Goal: Obtain resource: Obtain resource

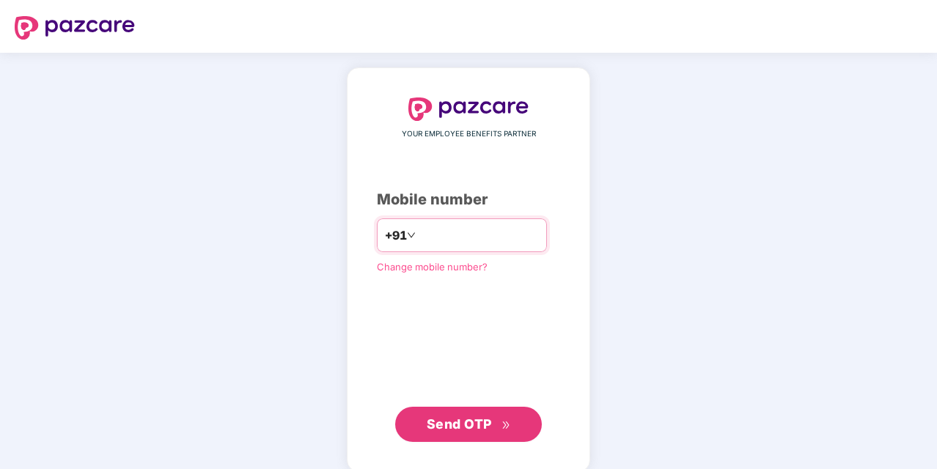
type input "*"
type input "**********"
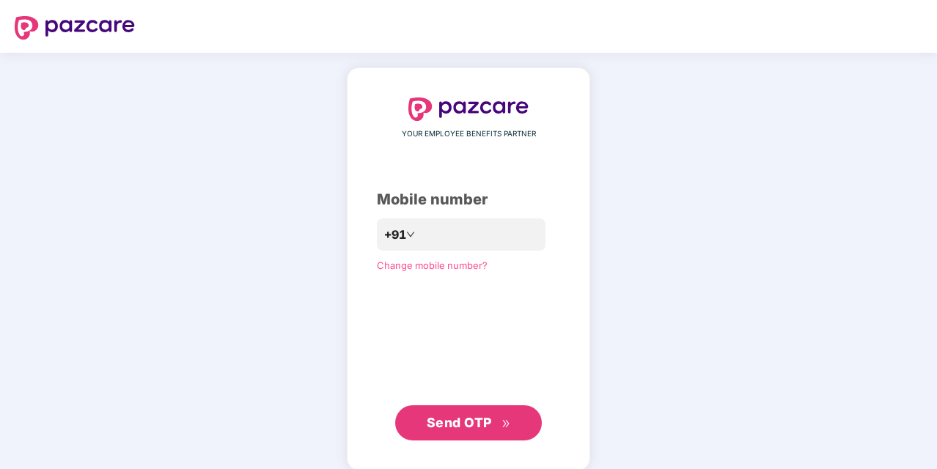
click at [474, 416] on span "Send OTP" at bounding box center [459, 422] width 65 height 15
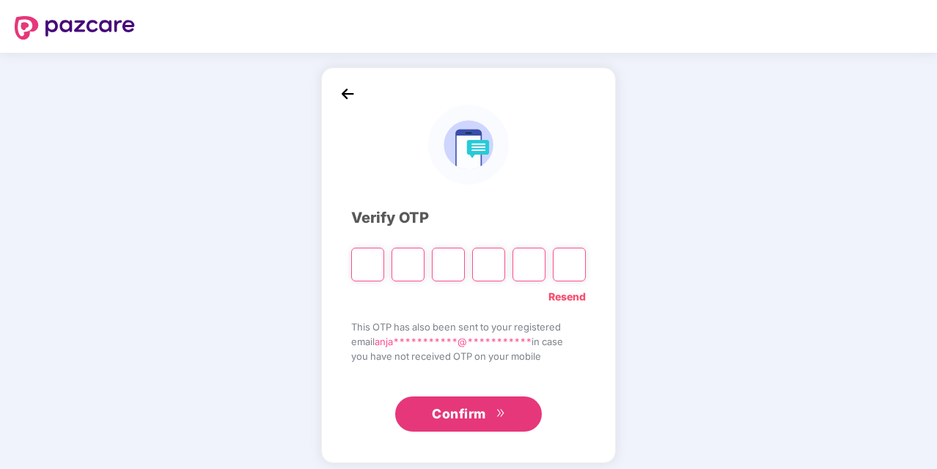
type input "*"
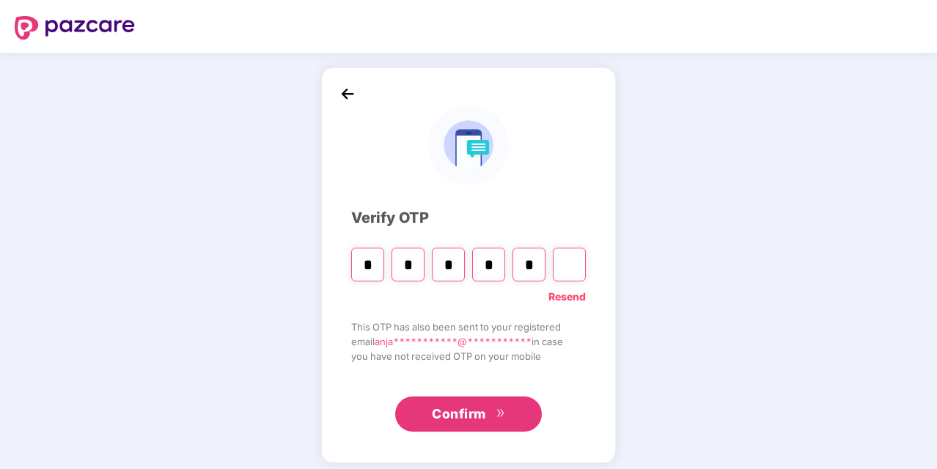
type input "*"
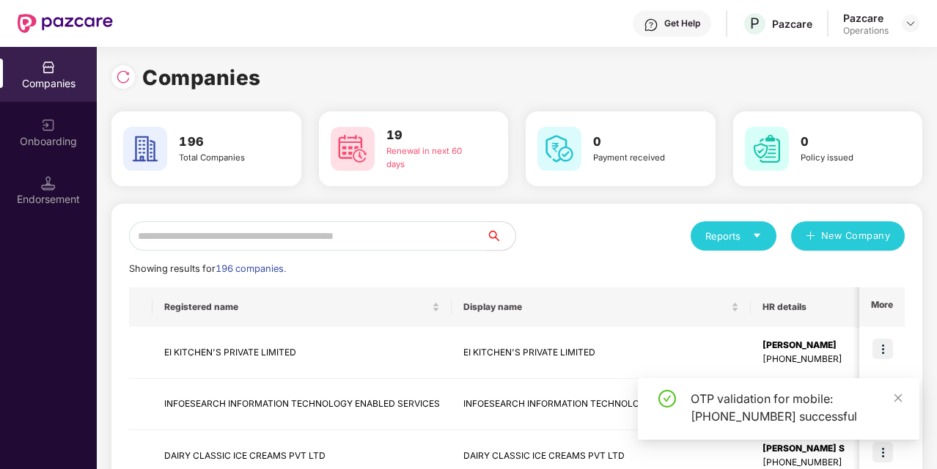
click at [182, 240] on input "text" at bounding box center [307, 235] width 357 height 29
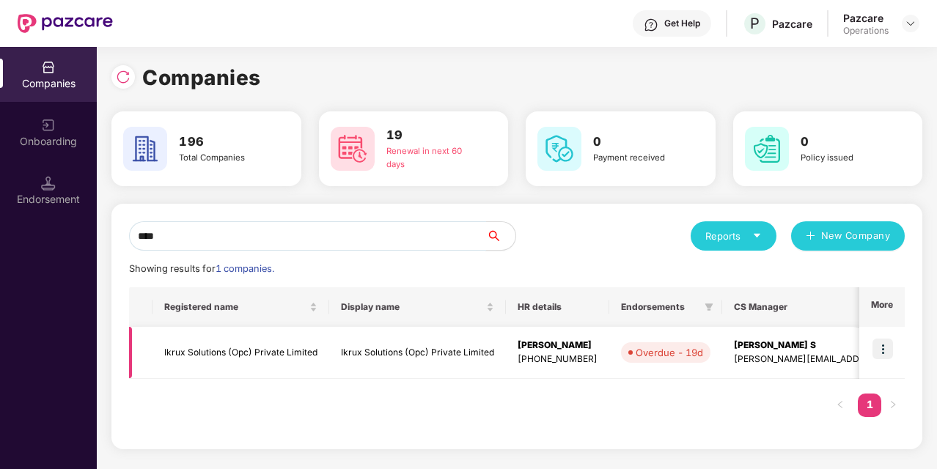
type input "****"
click at [273, 354] on td "Ikrux Solutions (Opc) Private Limited" at bounding box center [240, 353] width 177 height 52
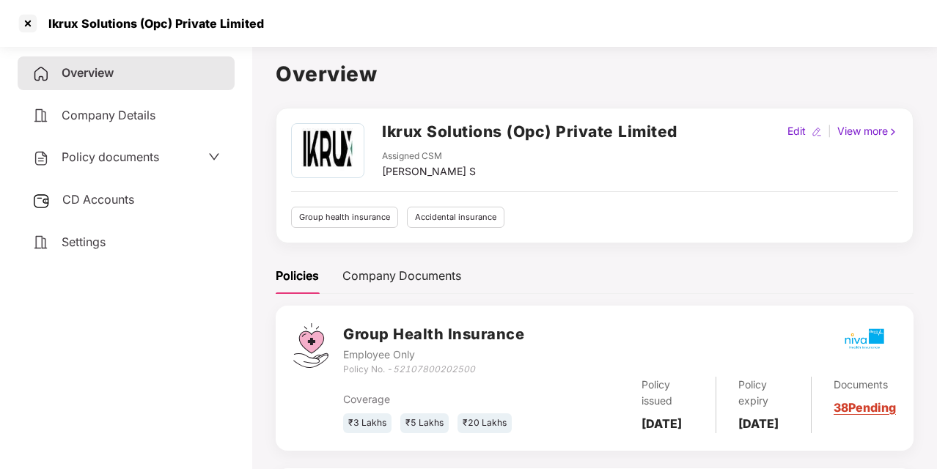
click at [170, 158] on div "Policy documents" at bounding box center [126, 157] width 188 height 19
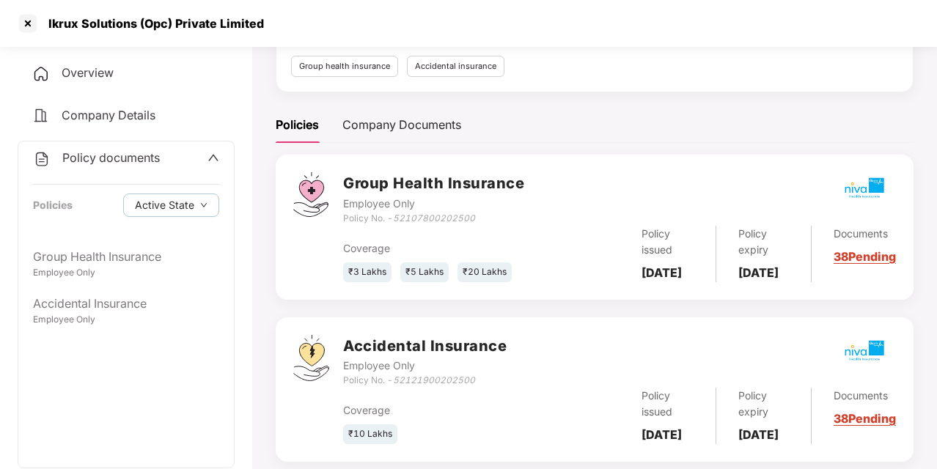
scroll to position [141, 0]
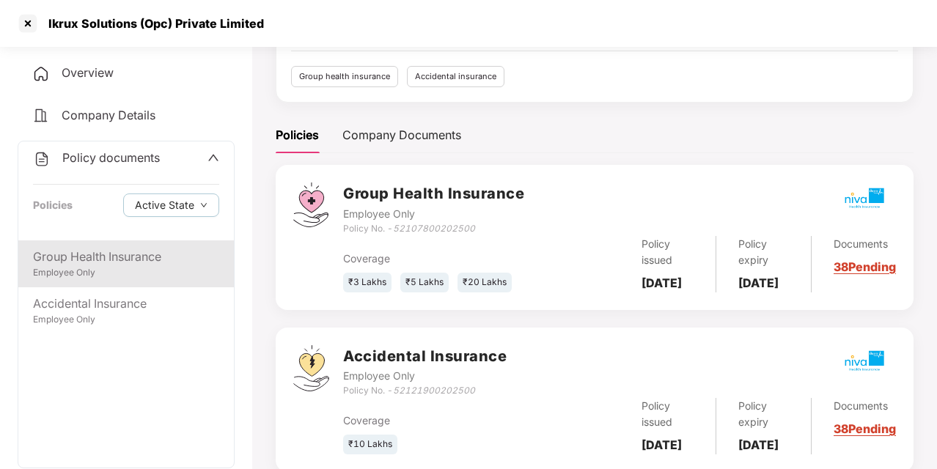
click at [149, 265] on div "Group Health Insurance" at bounding box center [126, 257] width 186 height 18
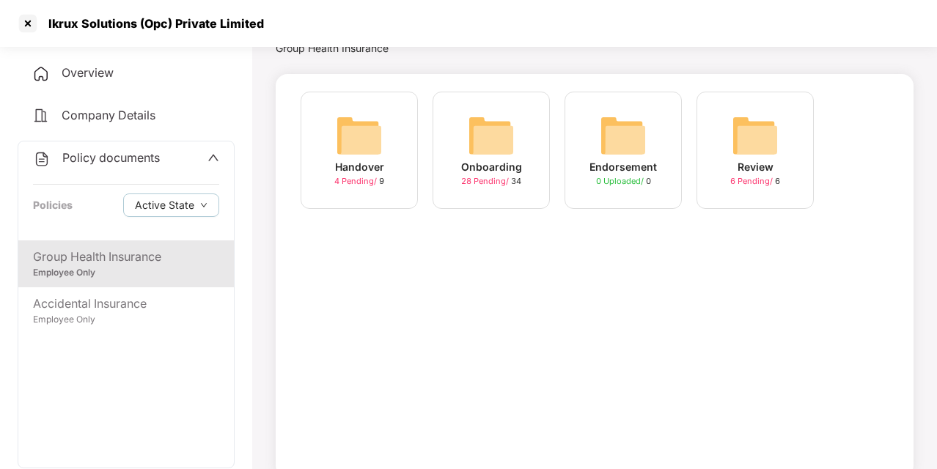
scroll to position [0, 0]
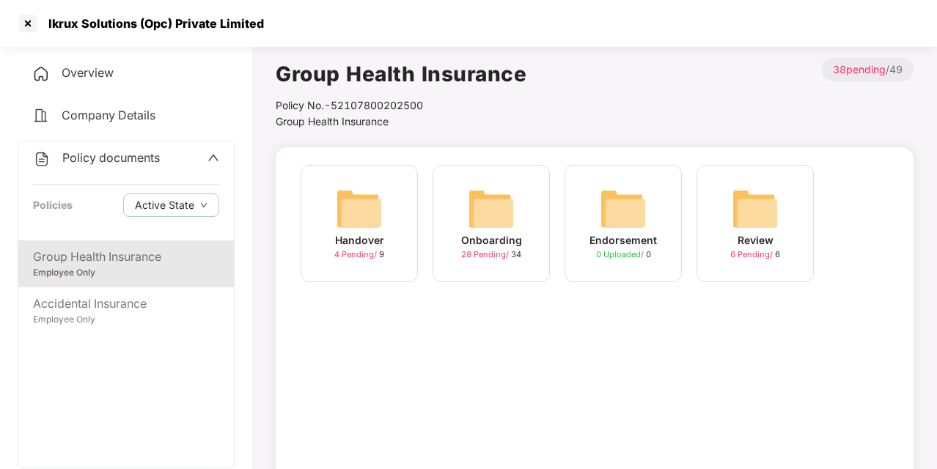
click at [171, 166] on div "Policy documents" at bounding box center [126, 158] width 186 height 19
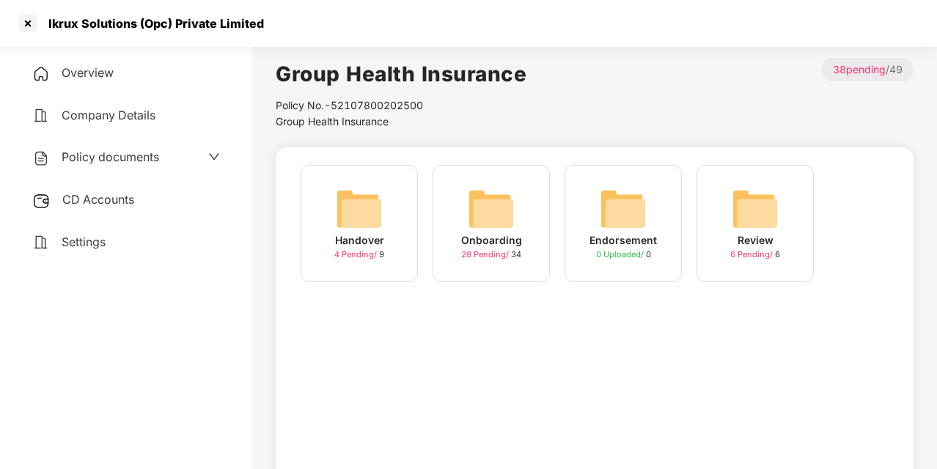
click at [130, 205] on span "CD Accounts" at bounding box center [98, 199] width 72 height 15
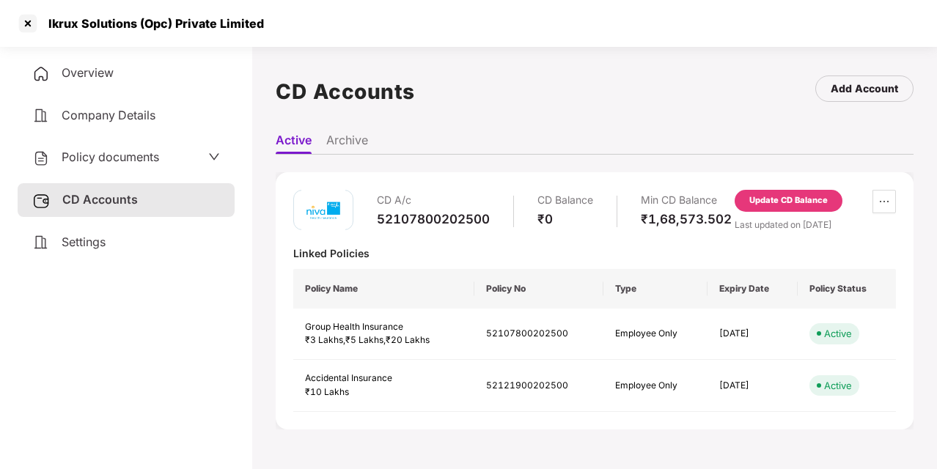
scroll to position [40, 0]
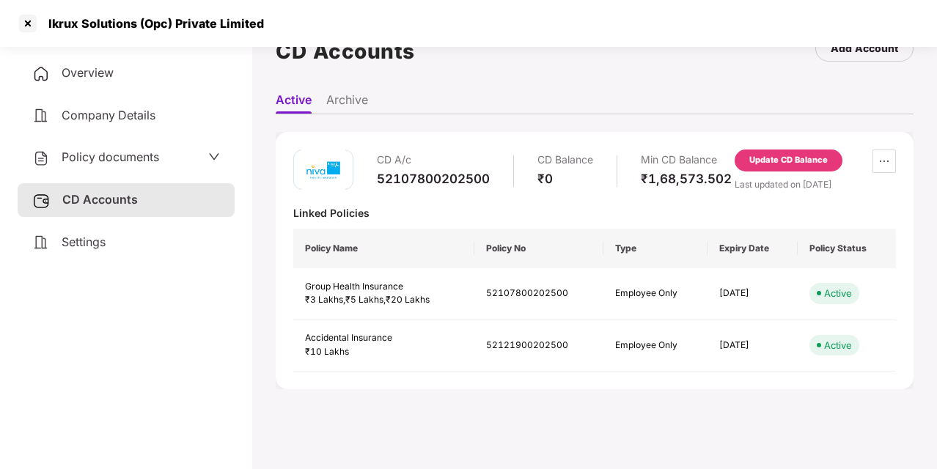
click at [164, 166] on div "Policy documents" at bounding box center [126, 157] width 188 height 19
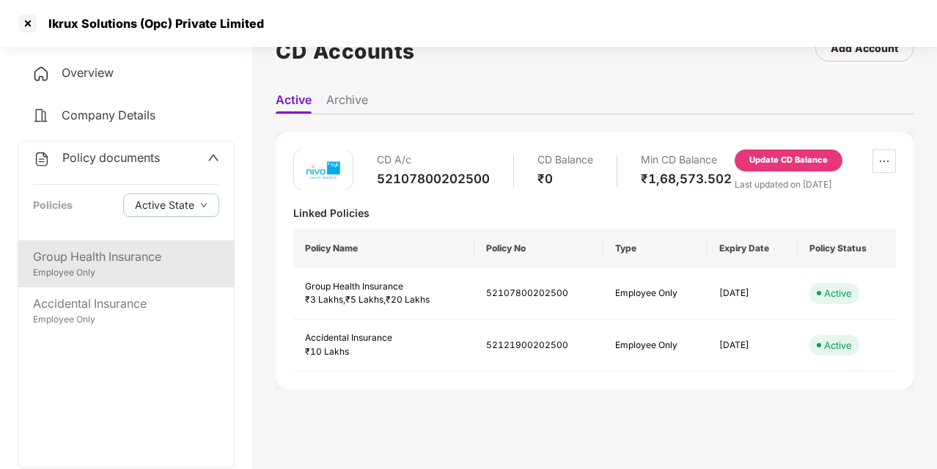
click at [148, 255] on div "Group Health Insurance" at bounding box center [126, 257] width 186 height 18
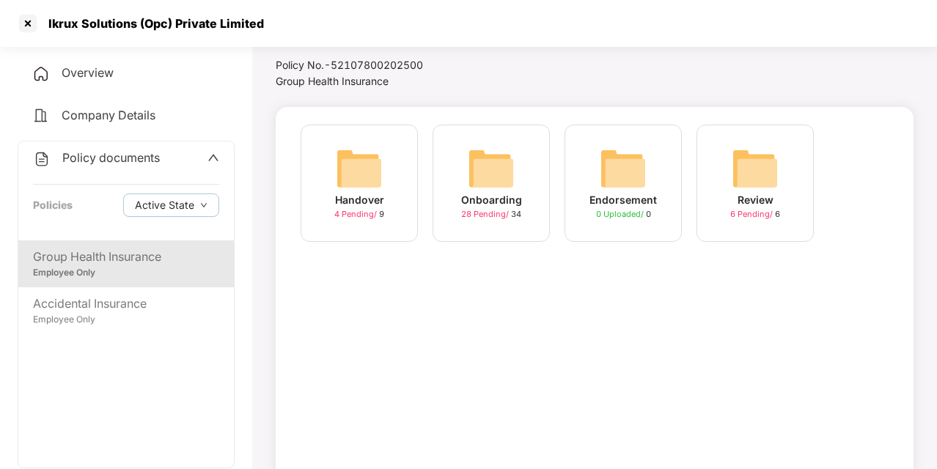
click at [487, 199] on div "Onboarding" at bounding box center [491, 200] width 61 height 16
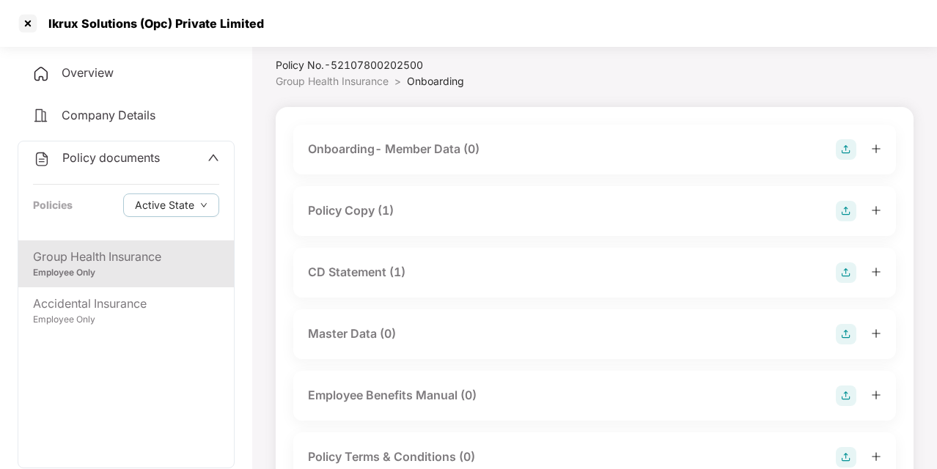
click at [386, 207] on div "Policy Copy (1)" at bounding box center [351, 211] width 86 height 18
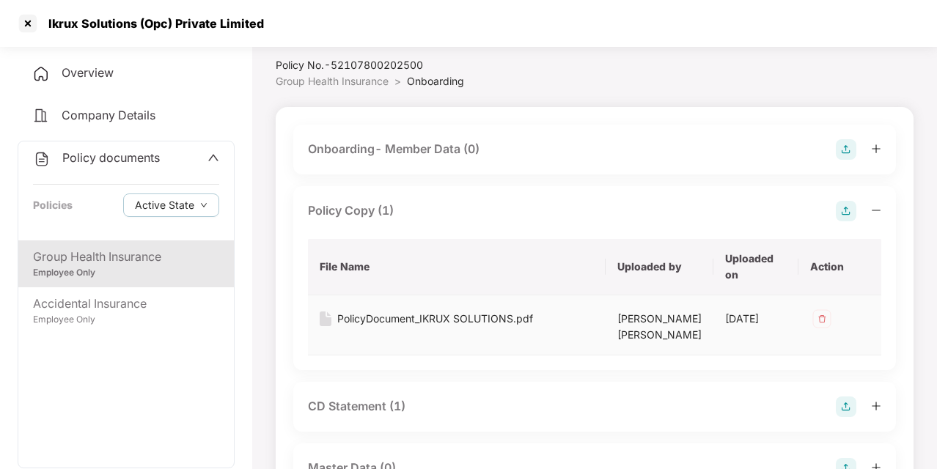
click at [372, 320] on div "PolicyDocument_IKRUX SOLUTIONS.pdf" at bounding box center [435, 319] width 196 height 16
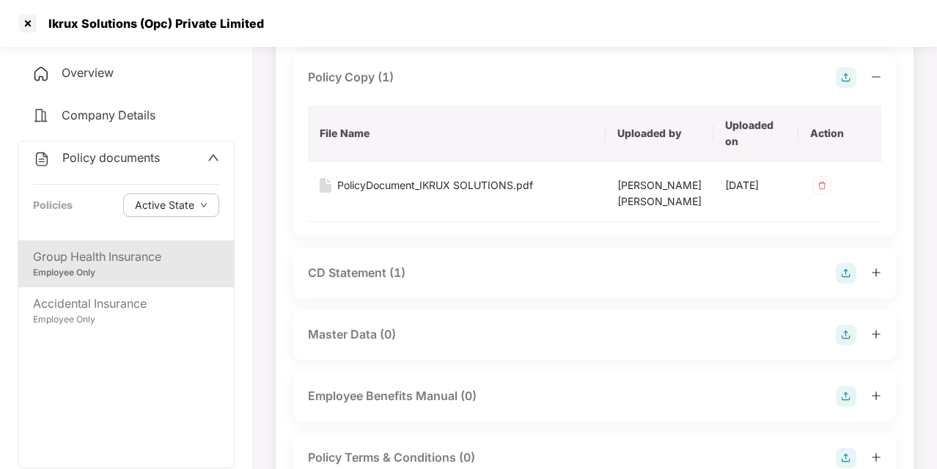
scroll to position [181, 0]
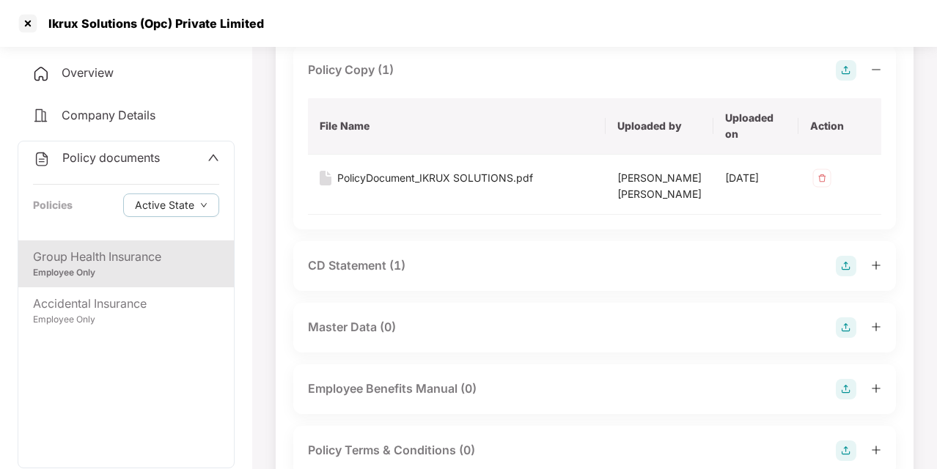
click at [382, 275] on div "CD Statement (1)" at bounding box center [356, 266] width 97 height 18
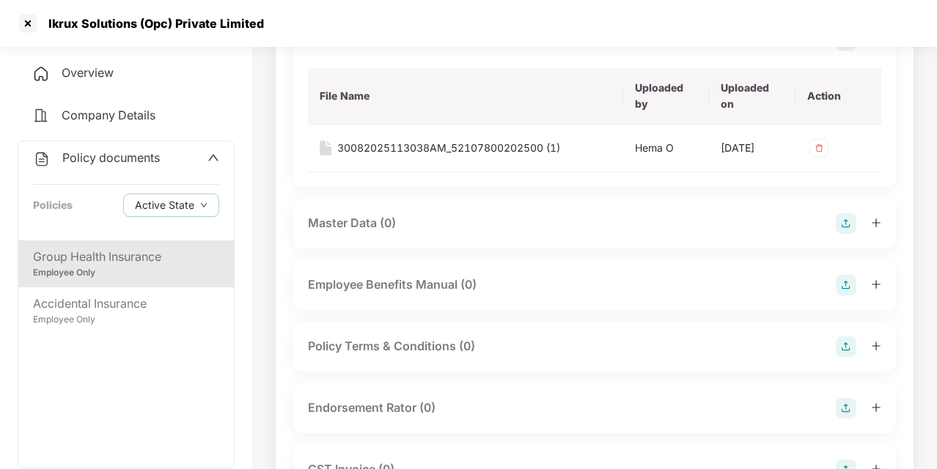
scroll to position [408, 0]
click at [411, 155] on div "30082025113038AM_52107800202500 (1)" at bounding box center [448, 147] width 223 height 16
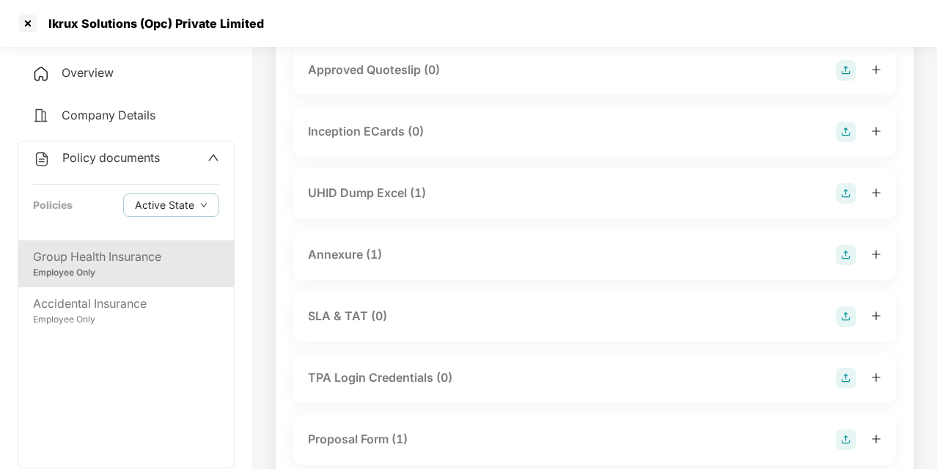
scroll to position [869, 0]
click at [367, 202] on div "UHID Dump Excel (1)" at bounding box center [367, 192] width 118 height 18
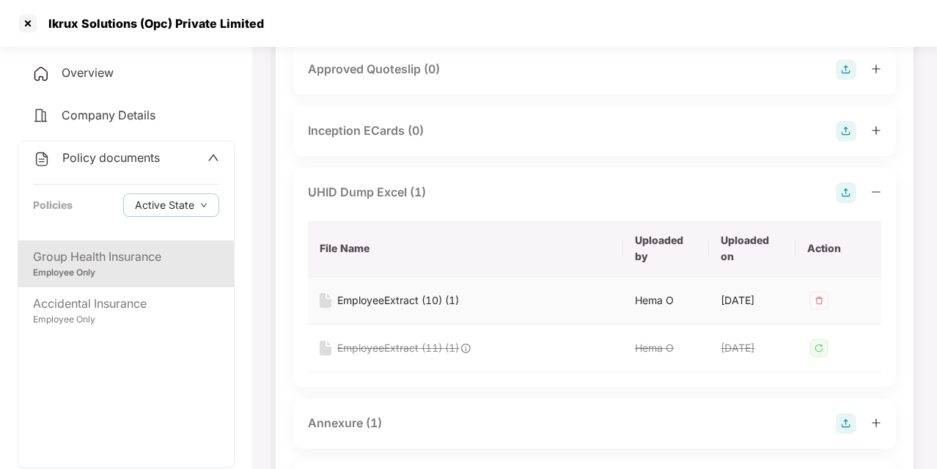
click at [413, 309] on div "EmployeeExtract (10) (1)" at bounding box center [398, 300] width 122 height 16
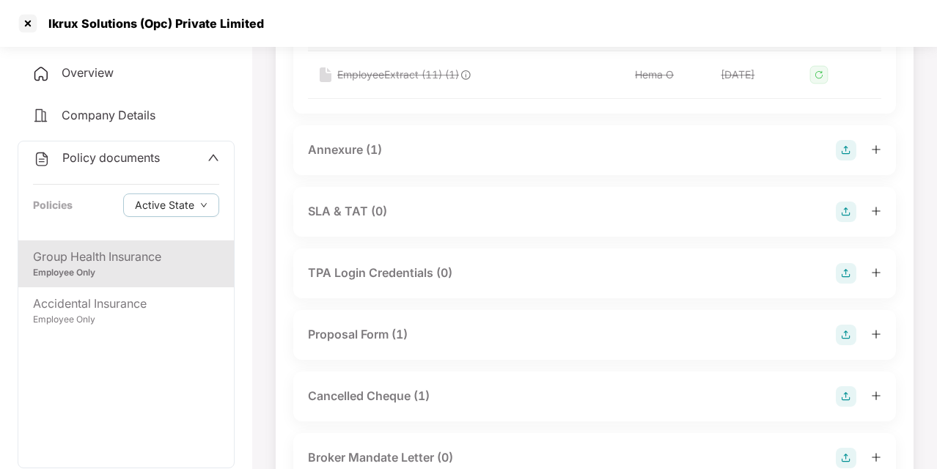
scroll to position [1143, 0]
click at [372, 158] on div "Annexure (1)" at bounding box center [345, 149] width 74 height 18
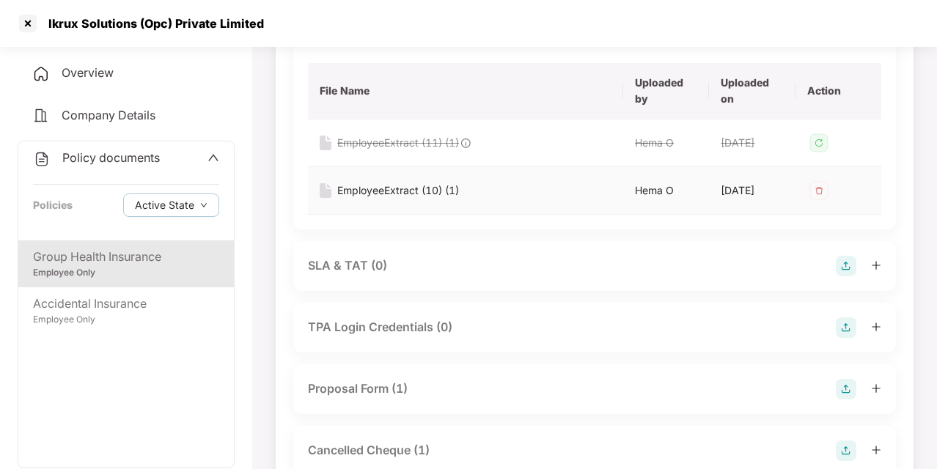
scroll to position [1259, 0]
click at [428, 196] on div "EmployeeExtract (10) (1)" at bounding box center [398, 188] width 122 height 16
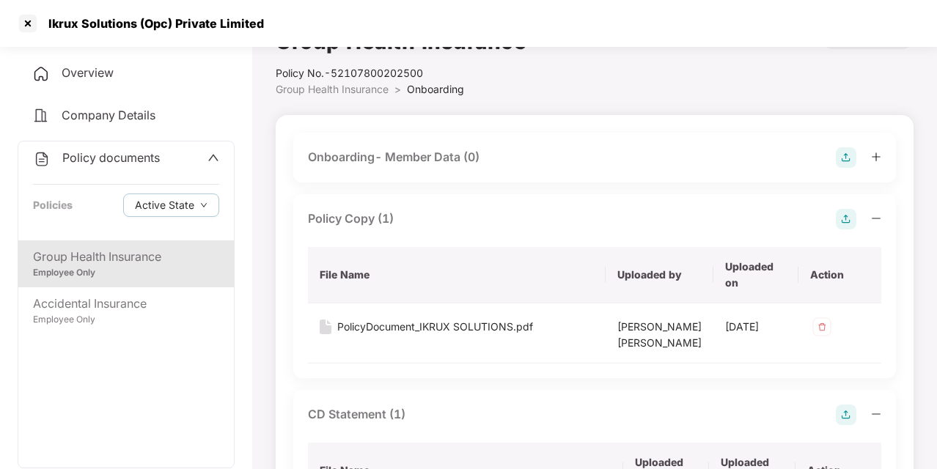
scroll to position [0, 0]
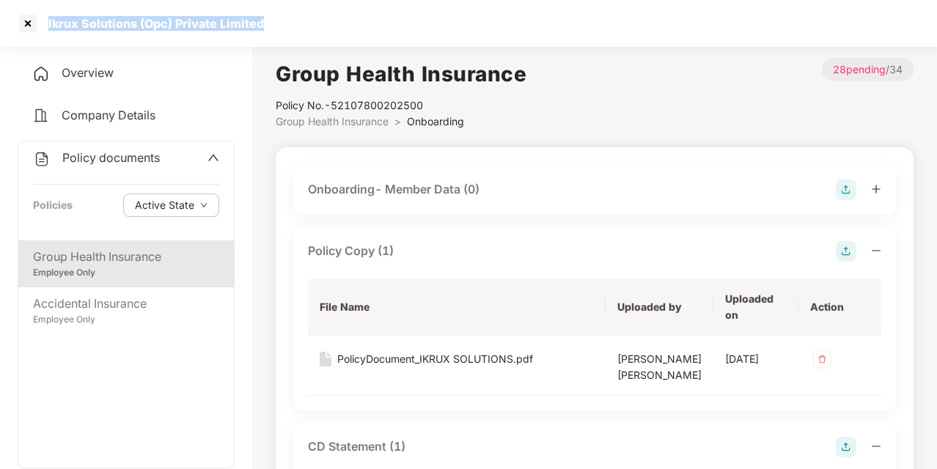
drag, startPoint x: 48, startPoint y: 21, endPoint x: 281, endPoint y: 21, distance: 233.1
click at [281, 21] on div "Ikrux Solutions (Opc) Private Limited" at bounding box center [468, 23] width 937 height 47
copy div "Ikrux Solutions (Opc) Private Limited"
